Goal: Find specific page/section: Find specific page/section

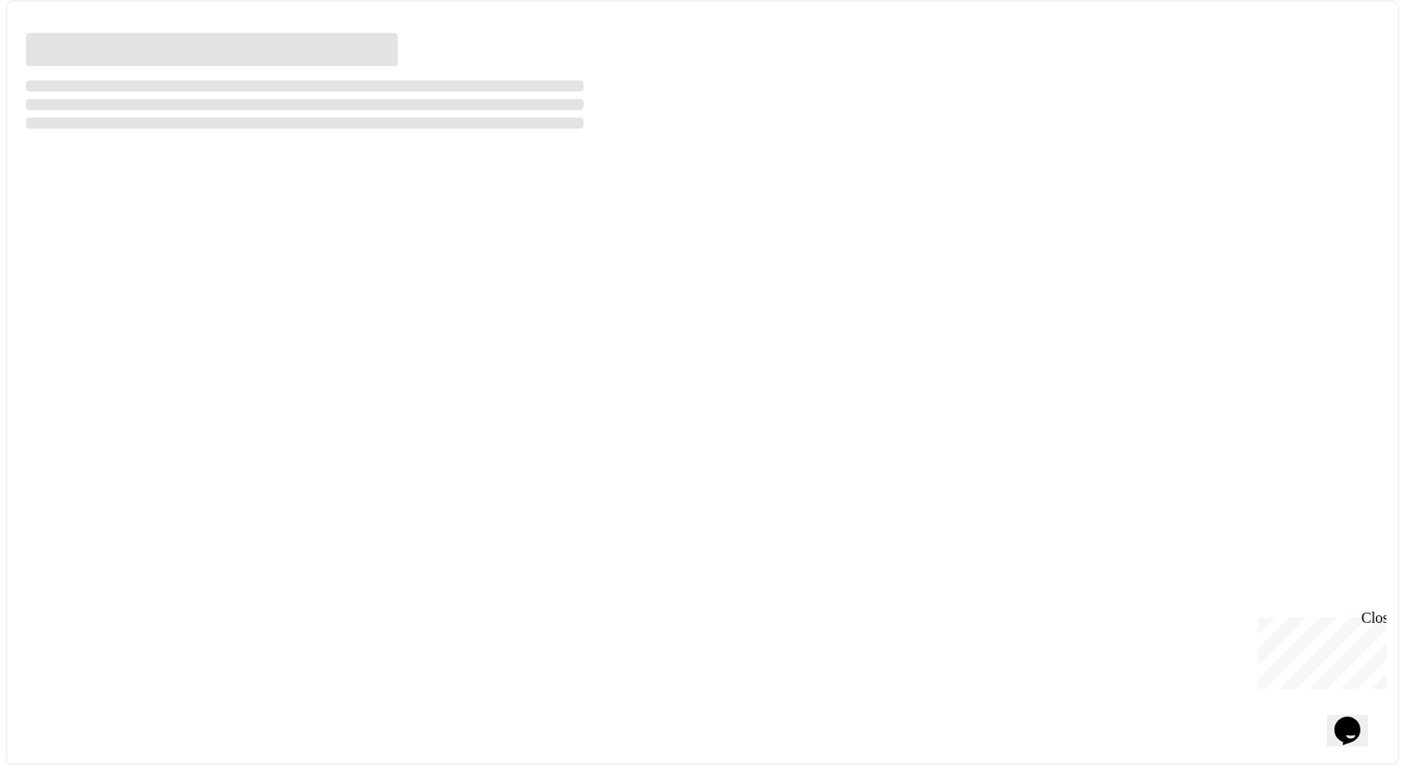
select select "***"
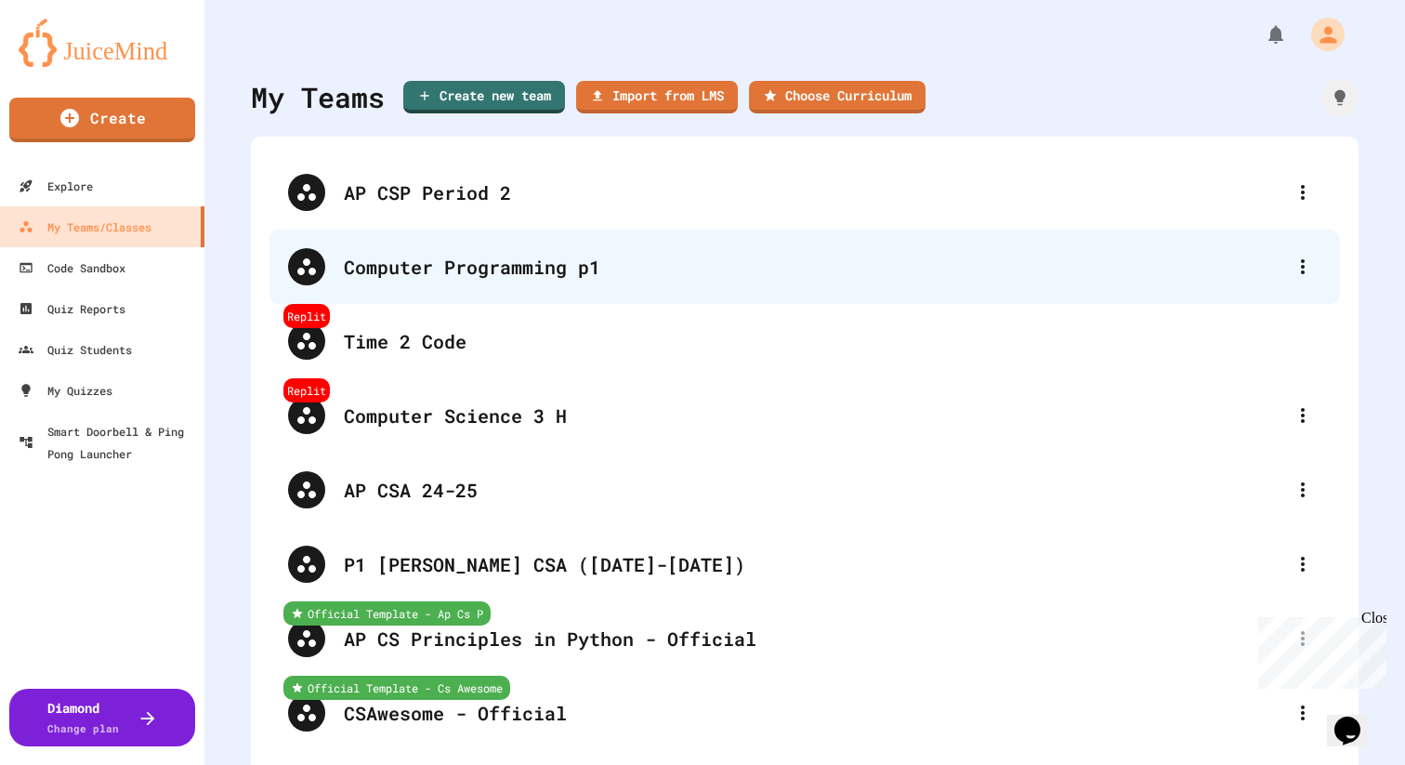
scroll to position [25230, 0]
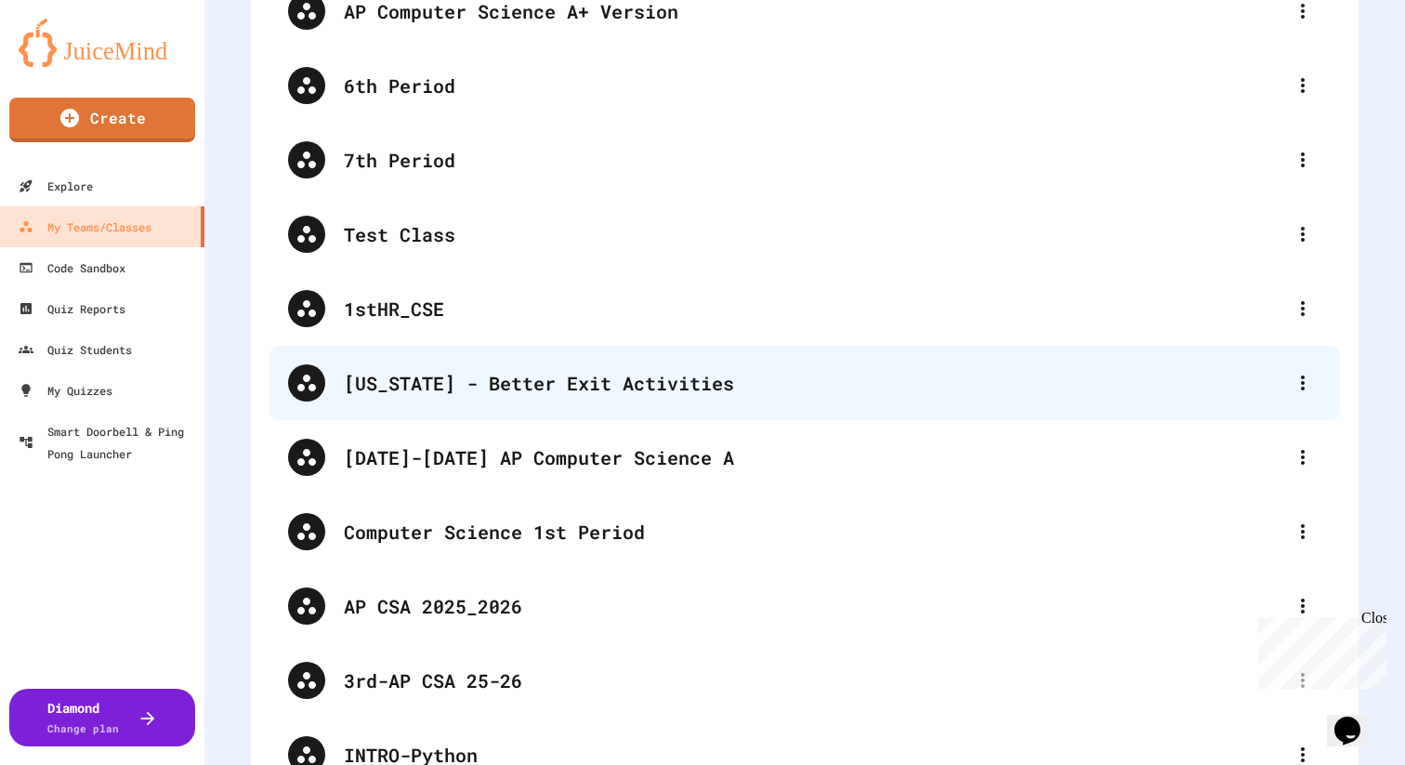
click at [453, 374] on div "[US_STATE] - Better Exit Activities" at bounding box center [814, 383] width 940 height 28
